Goal: Find specific page/section: Find specific page/section

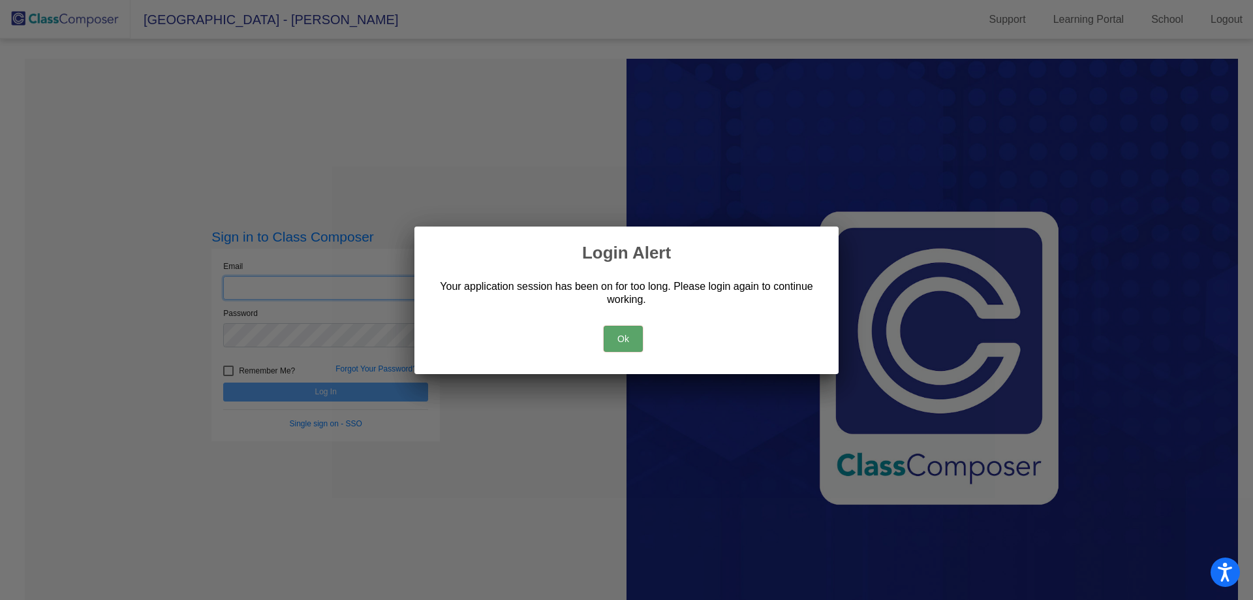
type input "[EMAIL_ADDRESS][DOMAIN_NAME]"
click at [632, 336] on button "Ok" at bounding box center [623, 339] width 39 height 26
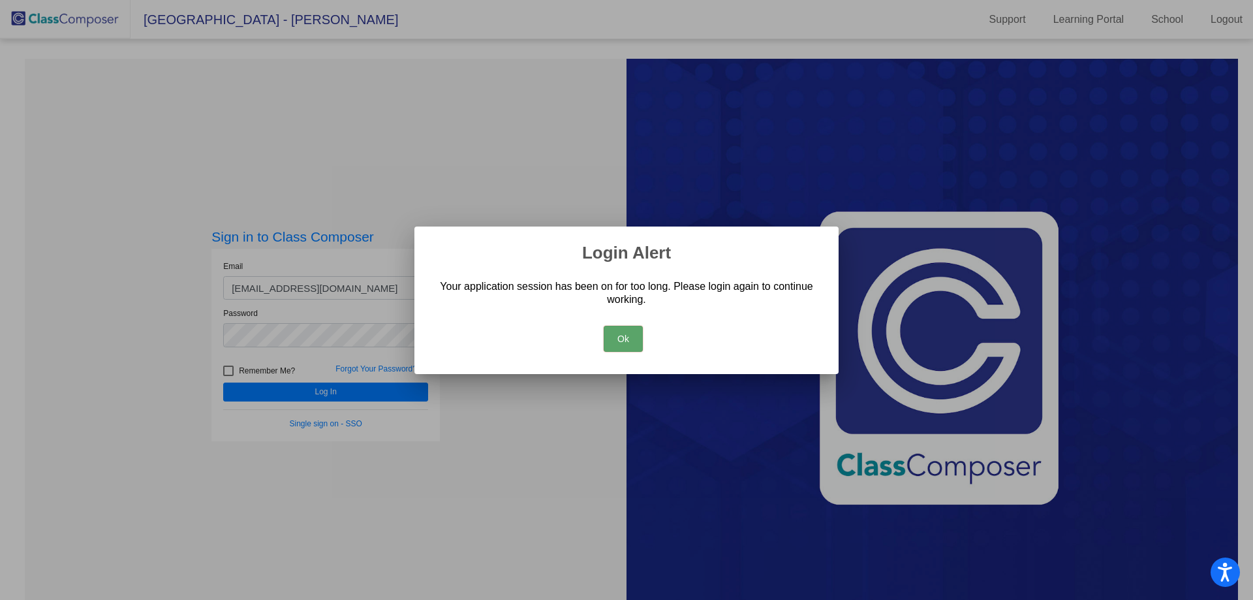
click at [628, 343] on button "Ok" at bounding box center [623, 339] width 39 height 26
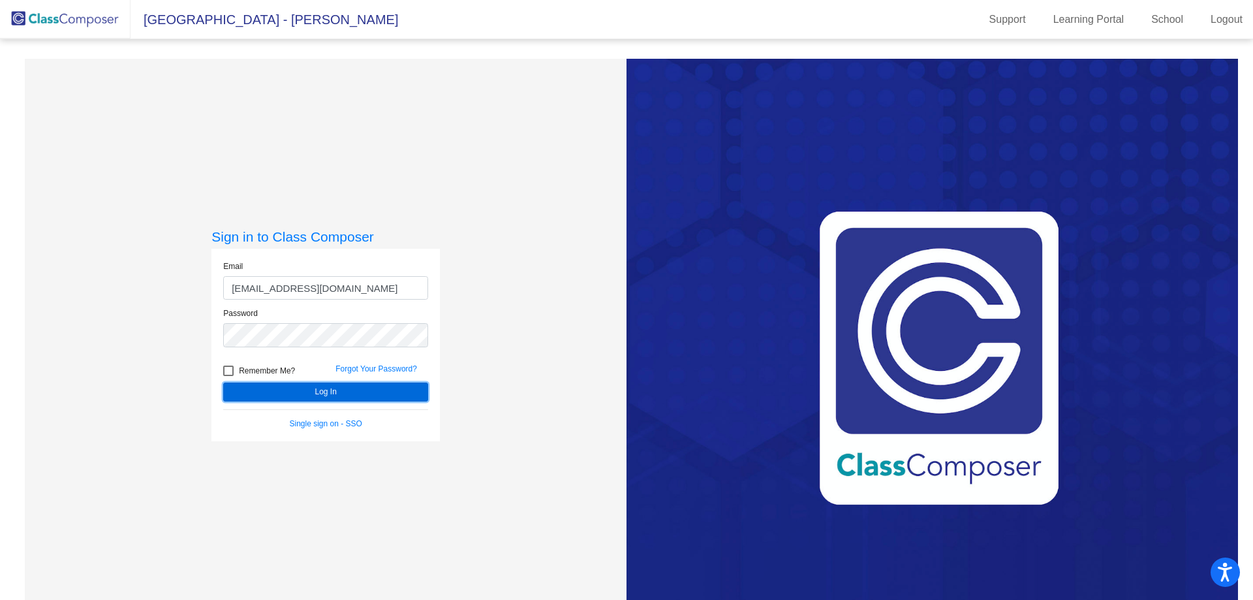
click at [363, 391] on button "Log In" at bounding box center [325, 391] width 205 height 19
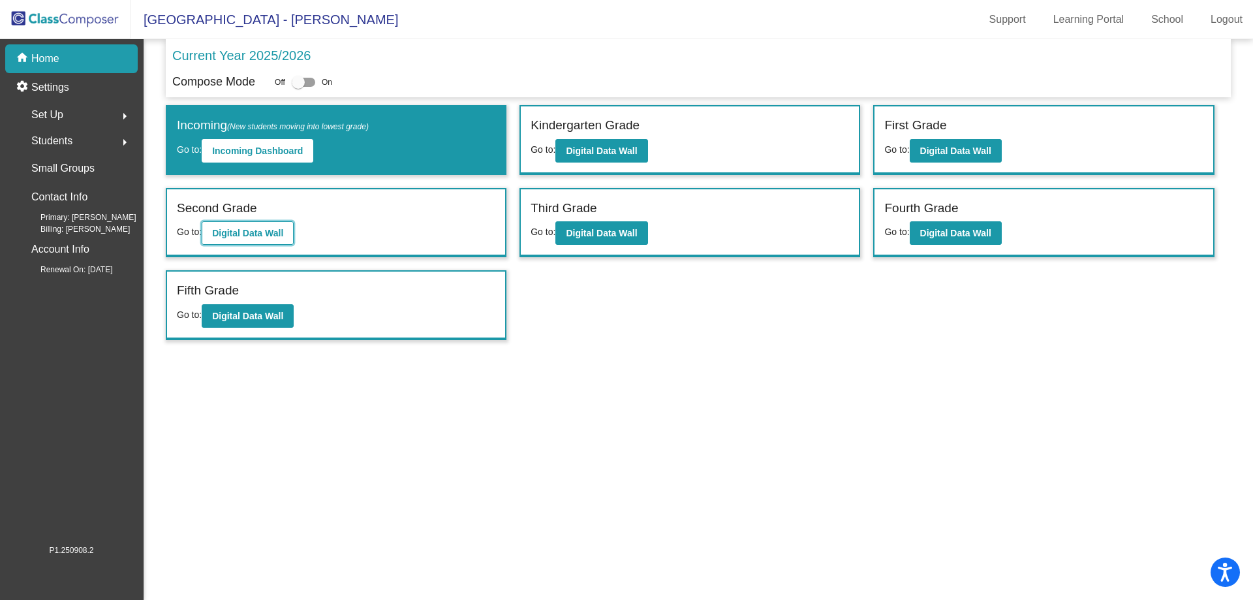
click at [262, 239] on button "Digital Data Wall" at bounding box center [248, 232] width 92 height 23
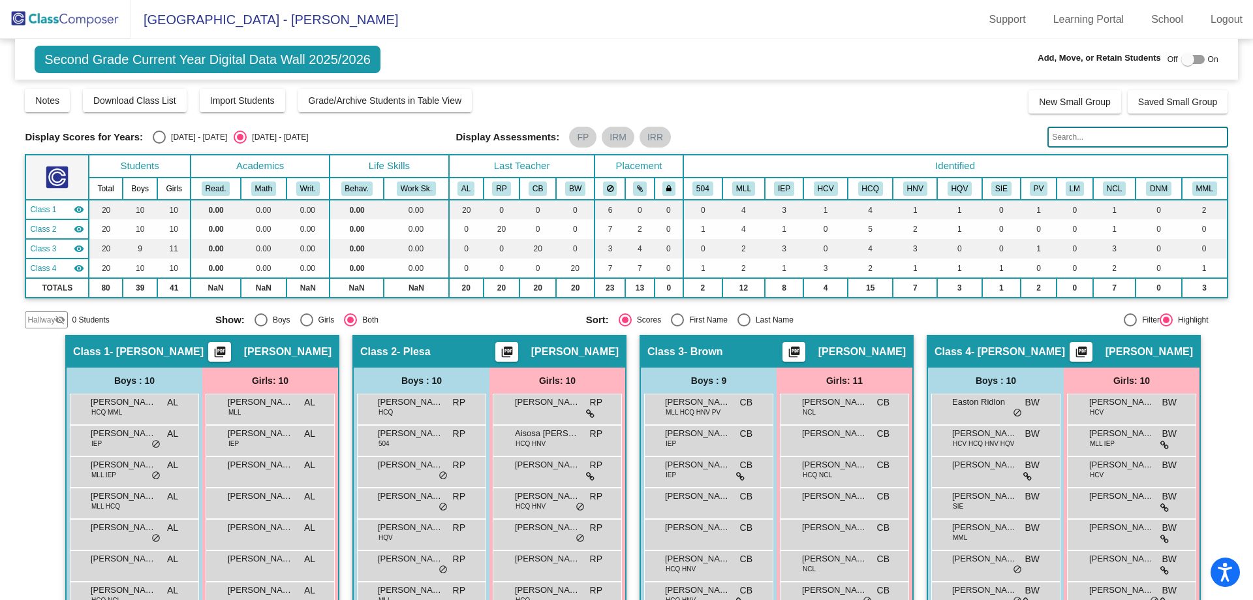
scroll to position [159, 0]
